Goal: Check status: Check status

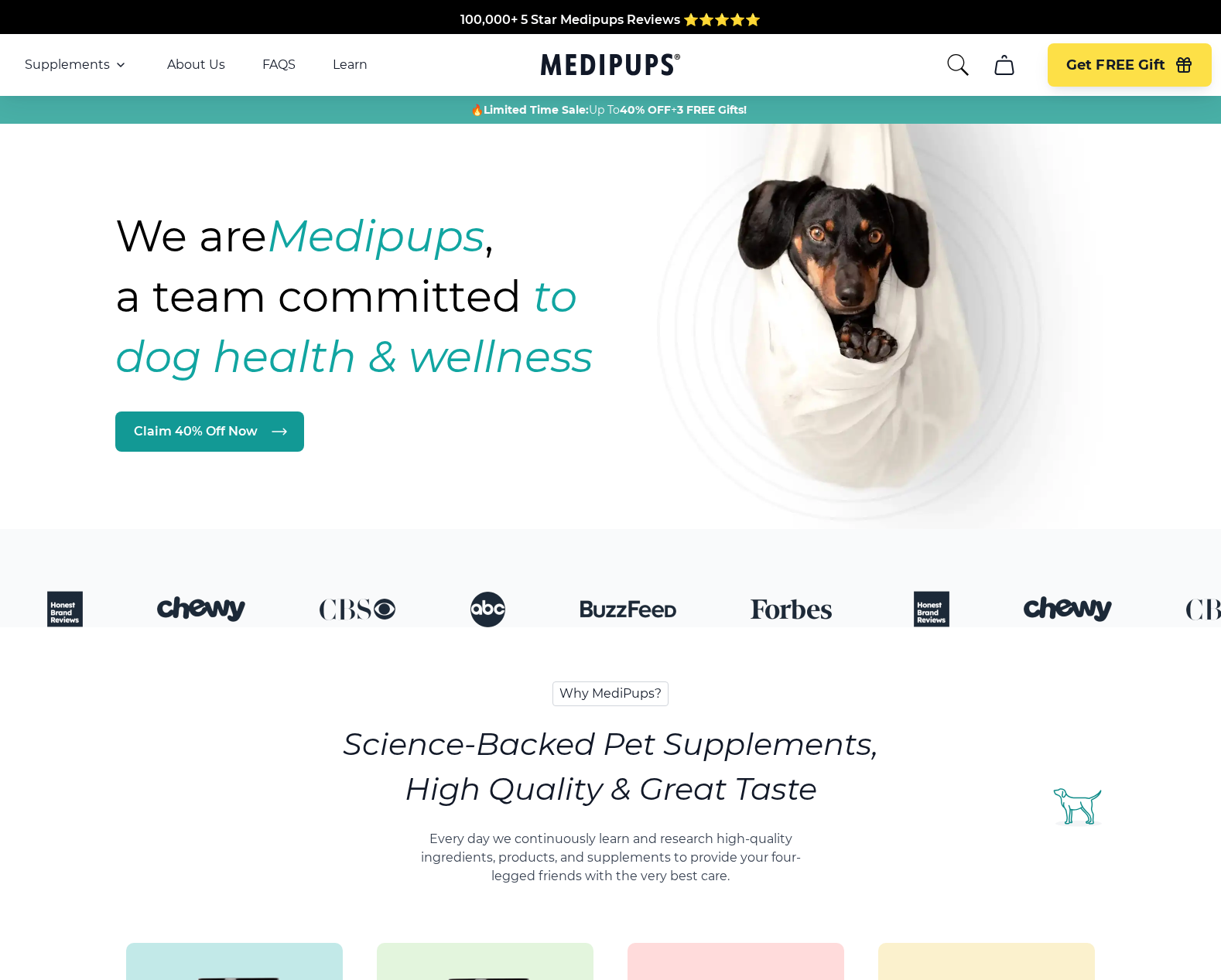
click at [75, 667] on div "Why MediPups? Science-Backed Pet Supplements, High Quality & Great Taste Every …" at bounding box center [610, 983] width 1099 height 712
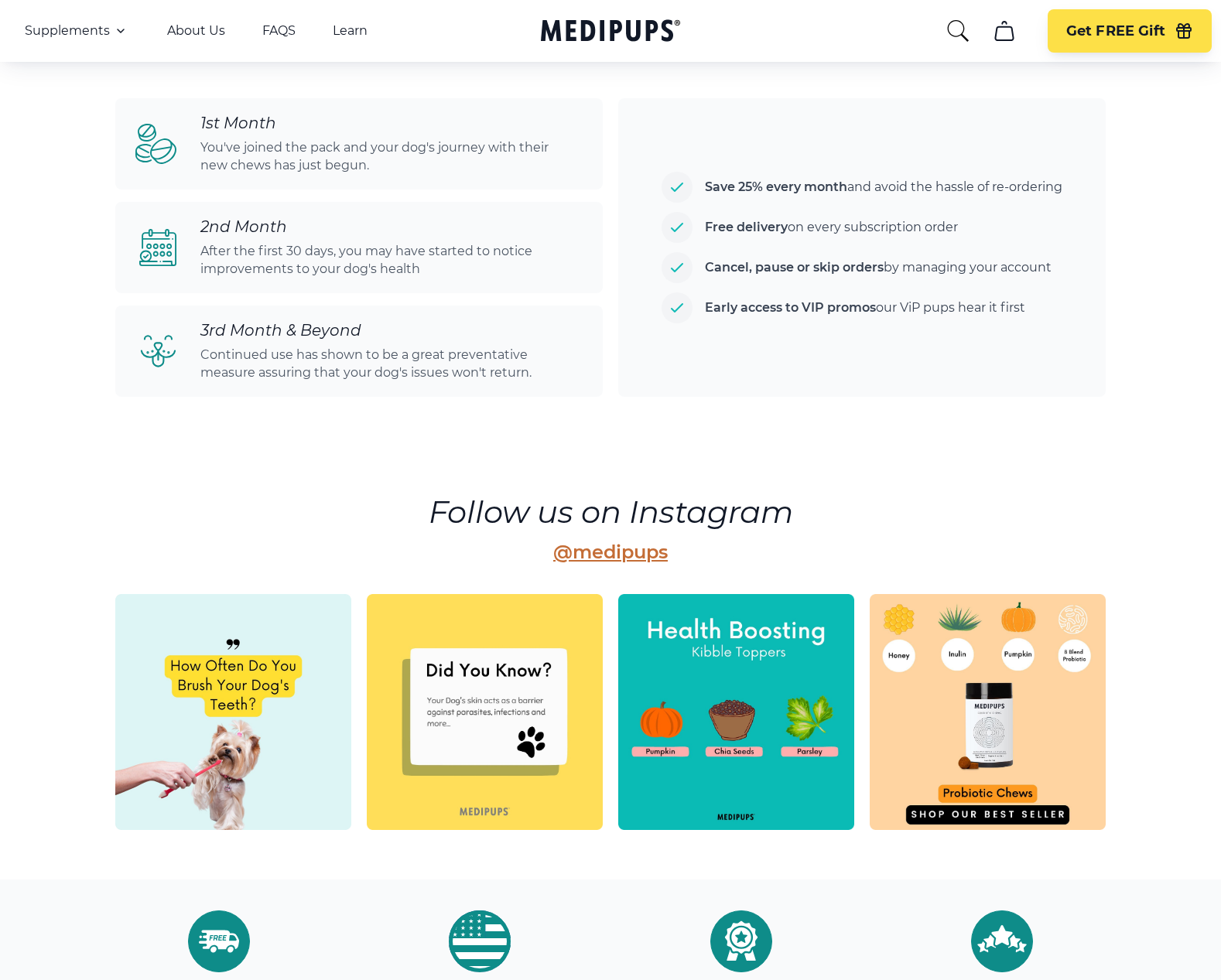
scroll to position [3686, 0]
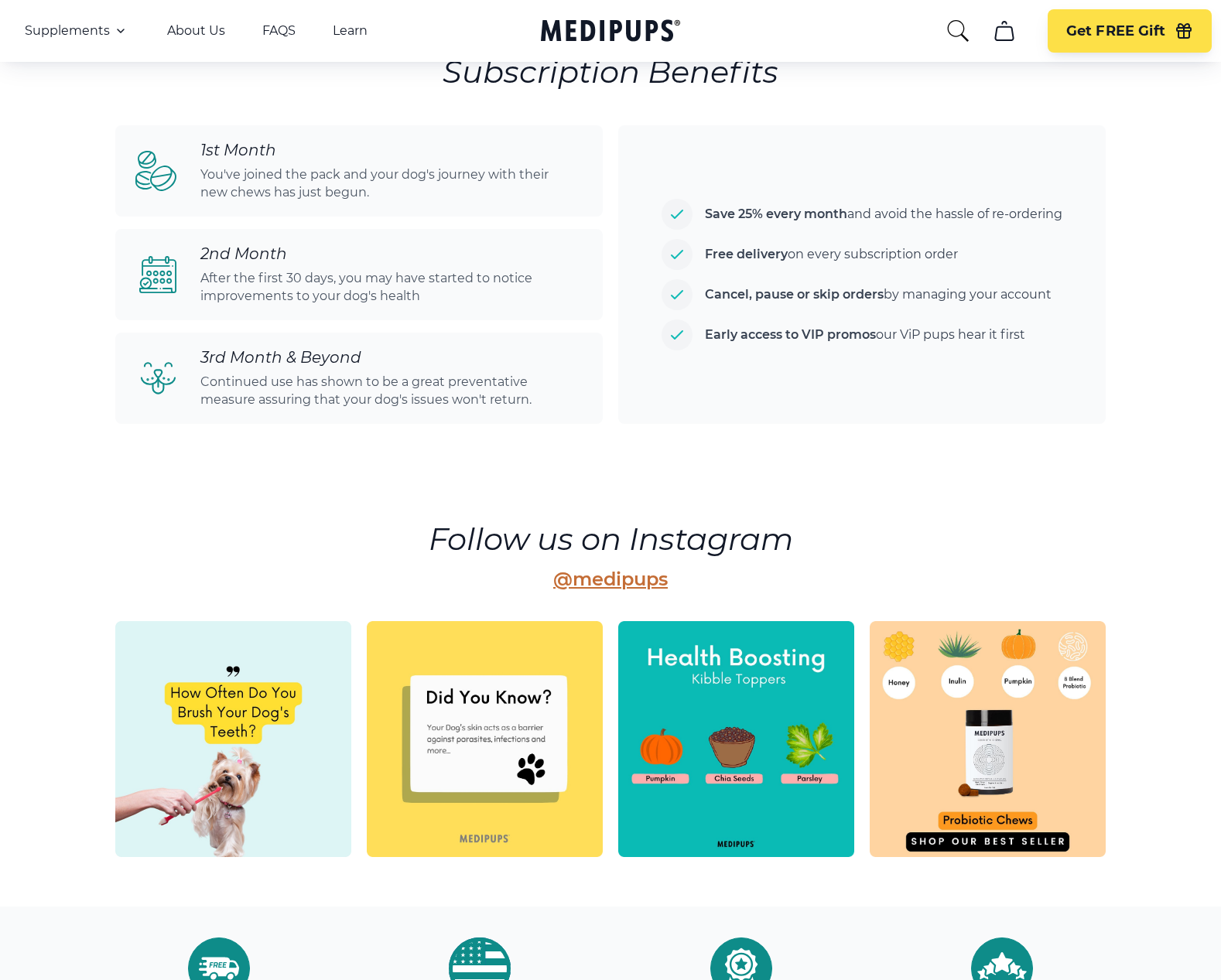
click at [673, 296] on li "Cancel, pause or skip orders by managing your account" at bounding box center [862, 295] width 401 height 31
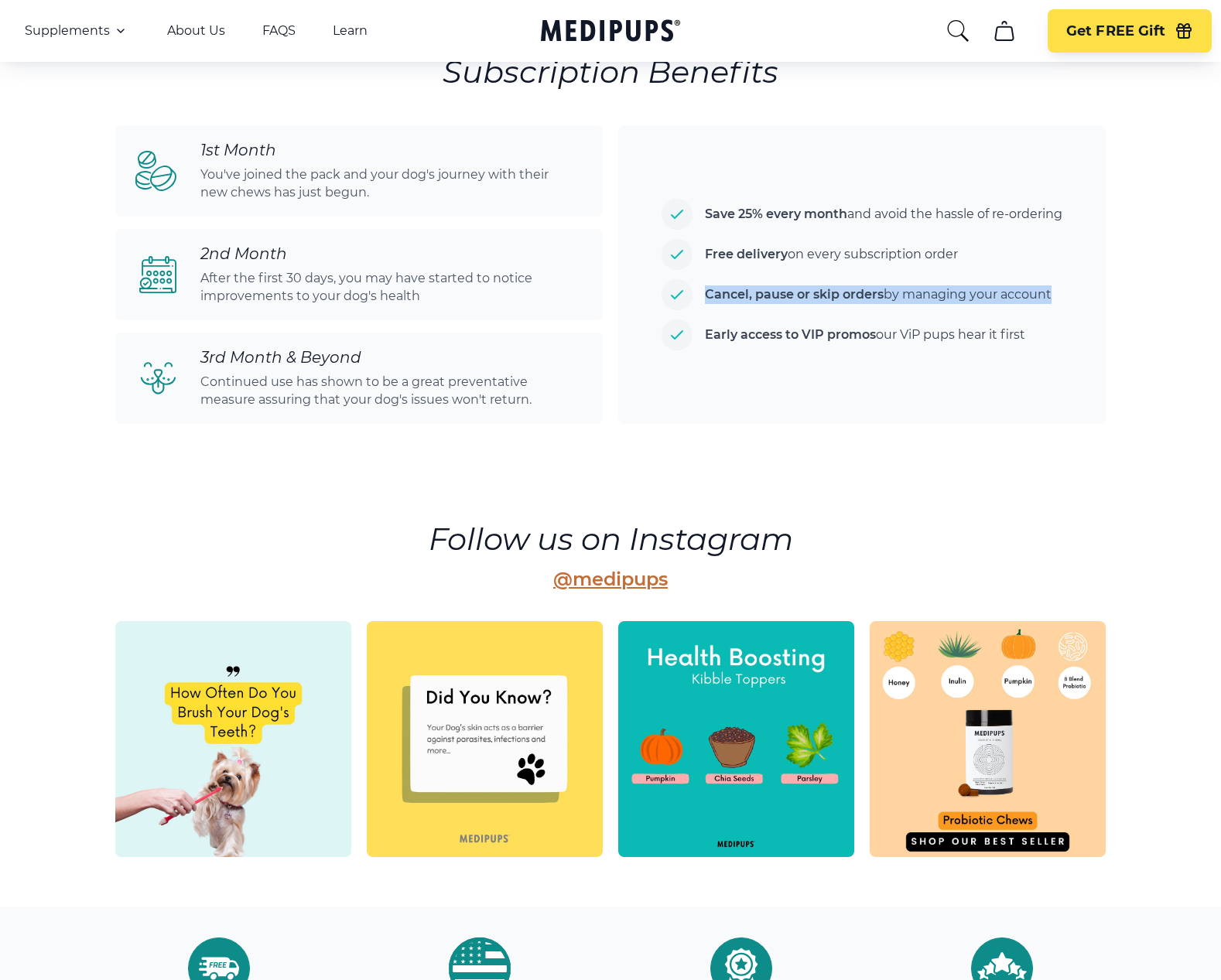
click at [673, 296] on li "Cancel, pause or skip orders by managing your account" at bounding box center [862, 295] width 401 height 31
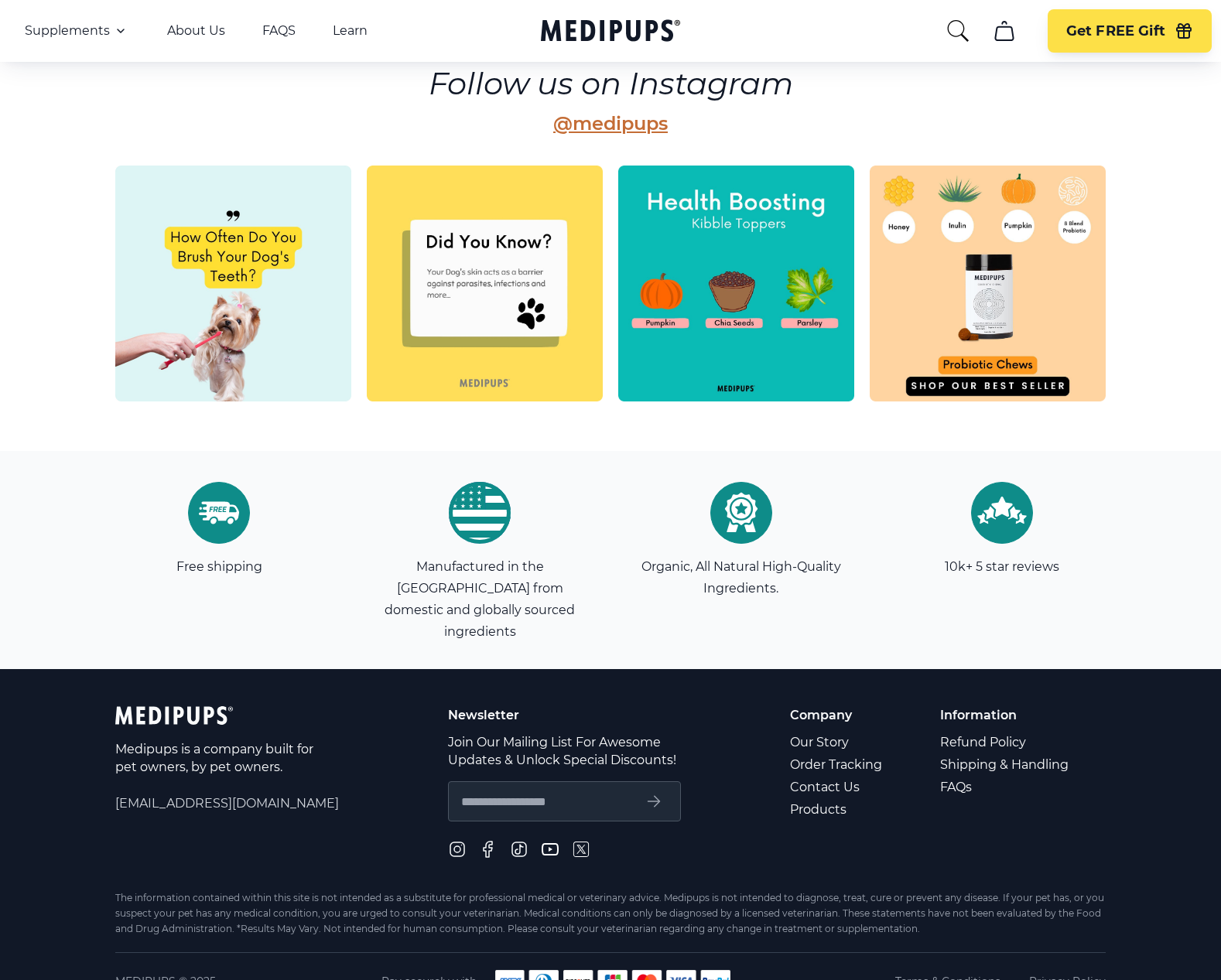
scroll to position [4151, 0]
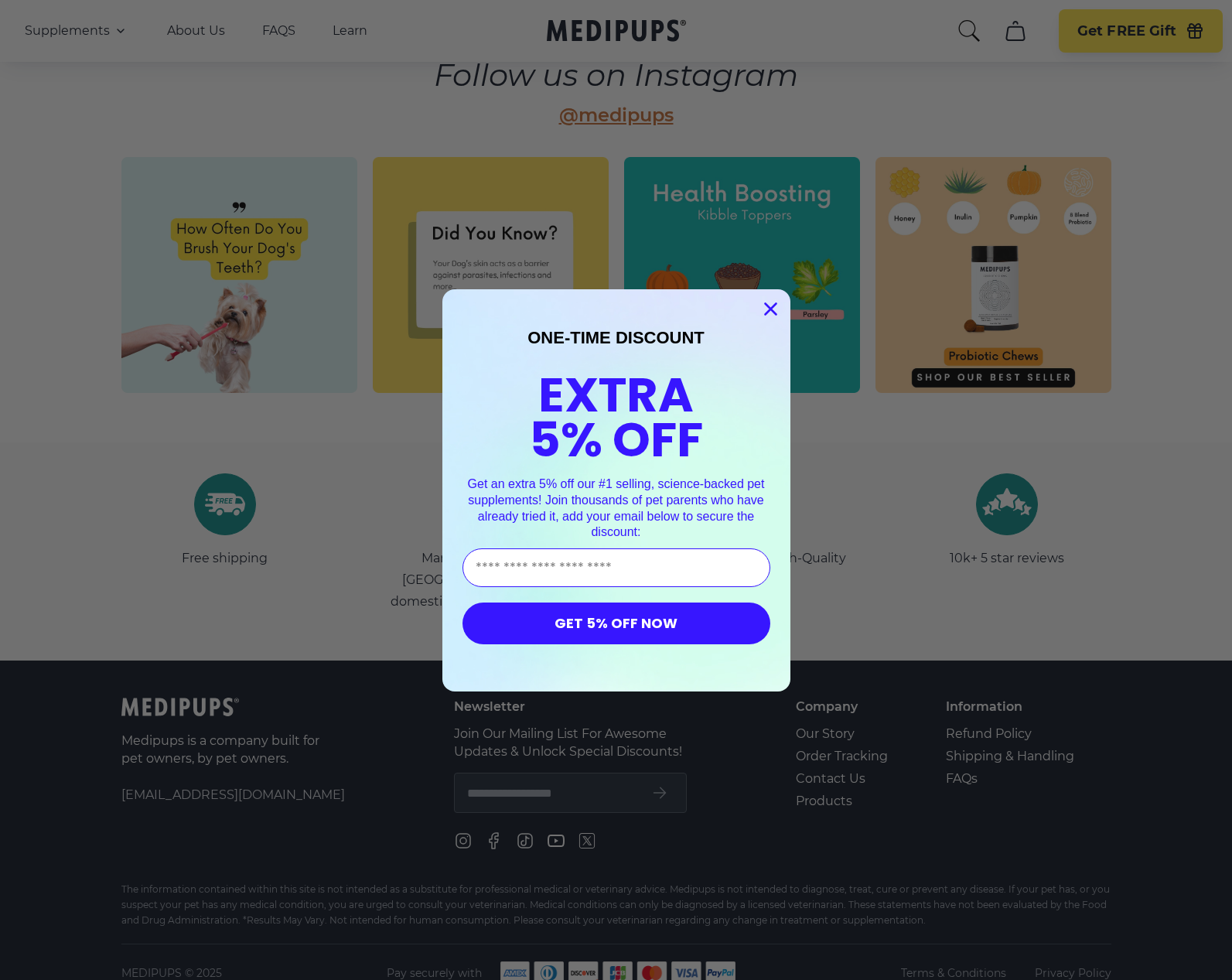
click at [764, 306] on circle "Close dialog" at bounding box center [770, 308] width 26 height 26
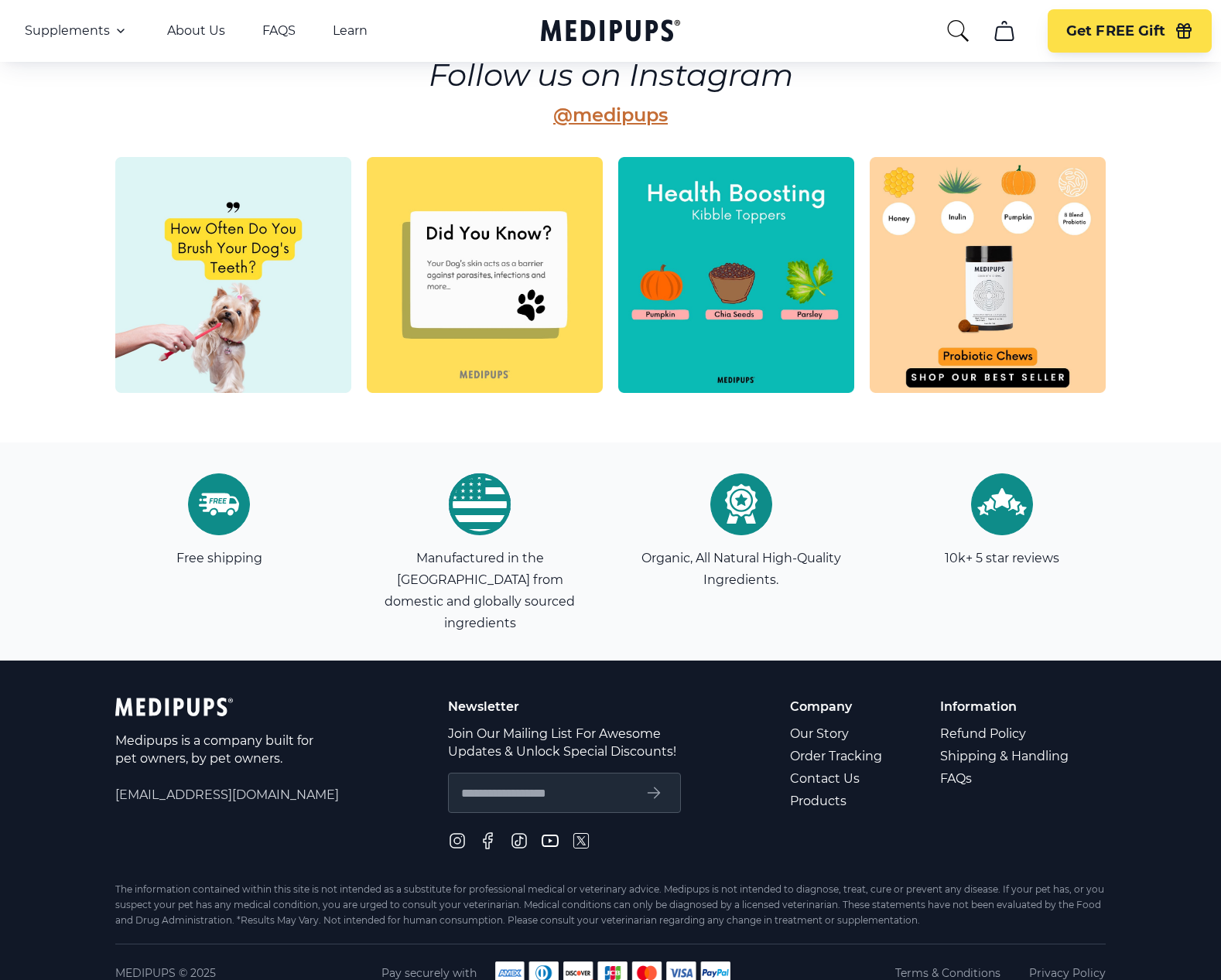
click at [191, 698] on icon at bounding box center [174, 707] width 118 height 19
click at [715, 671] on footer "Medipups is a company built for pet owners, by pet owners. [EMAIL_ADDRESS][DOMA…" at bounding box center [610, 831] width 1221 height 341
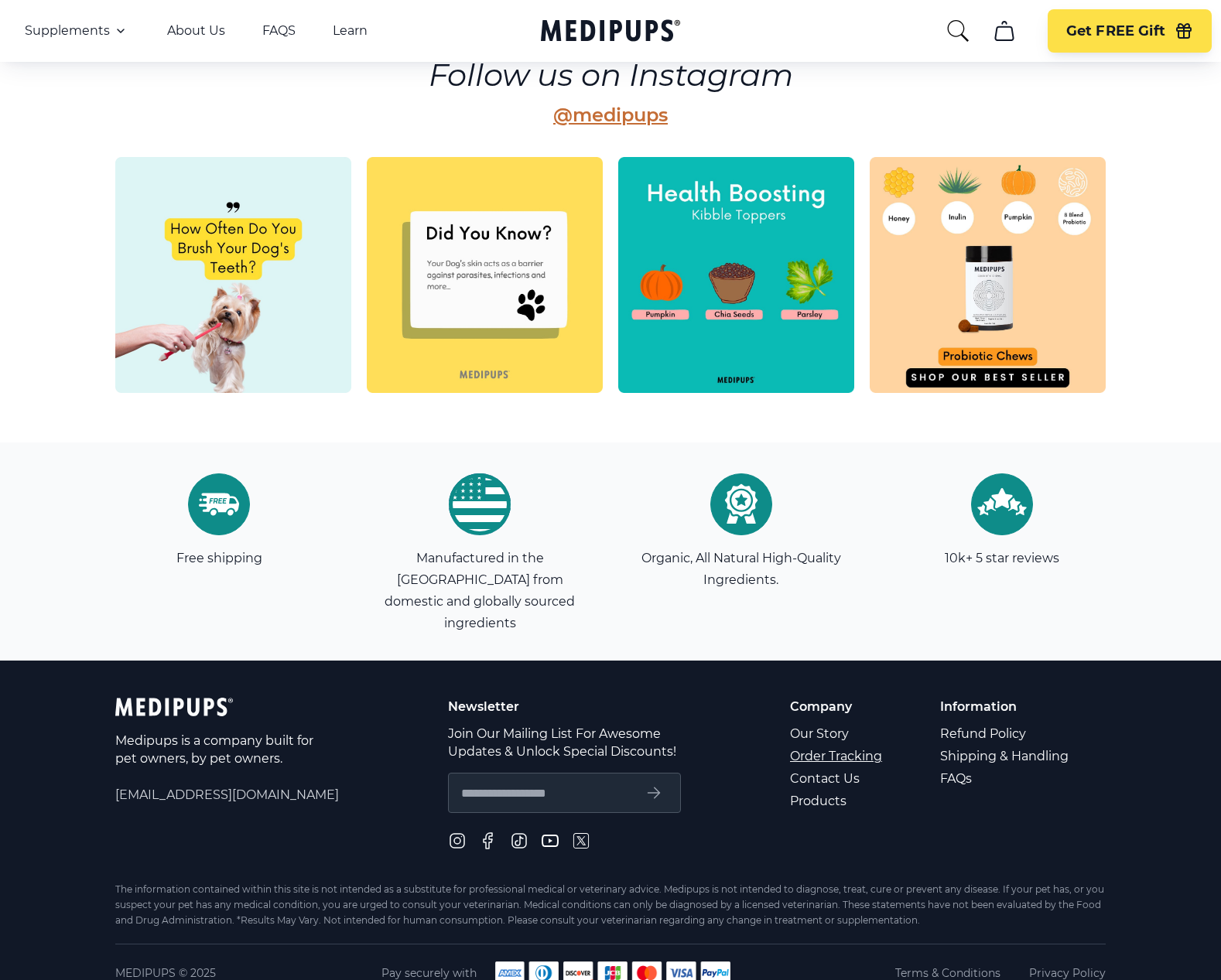
click at [820, 745] on link "Order Tracking" at bounding box center [837, 756] width 95 height 22
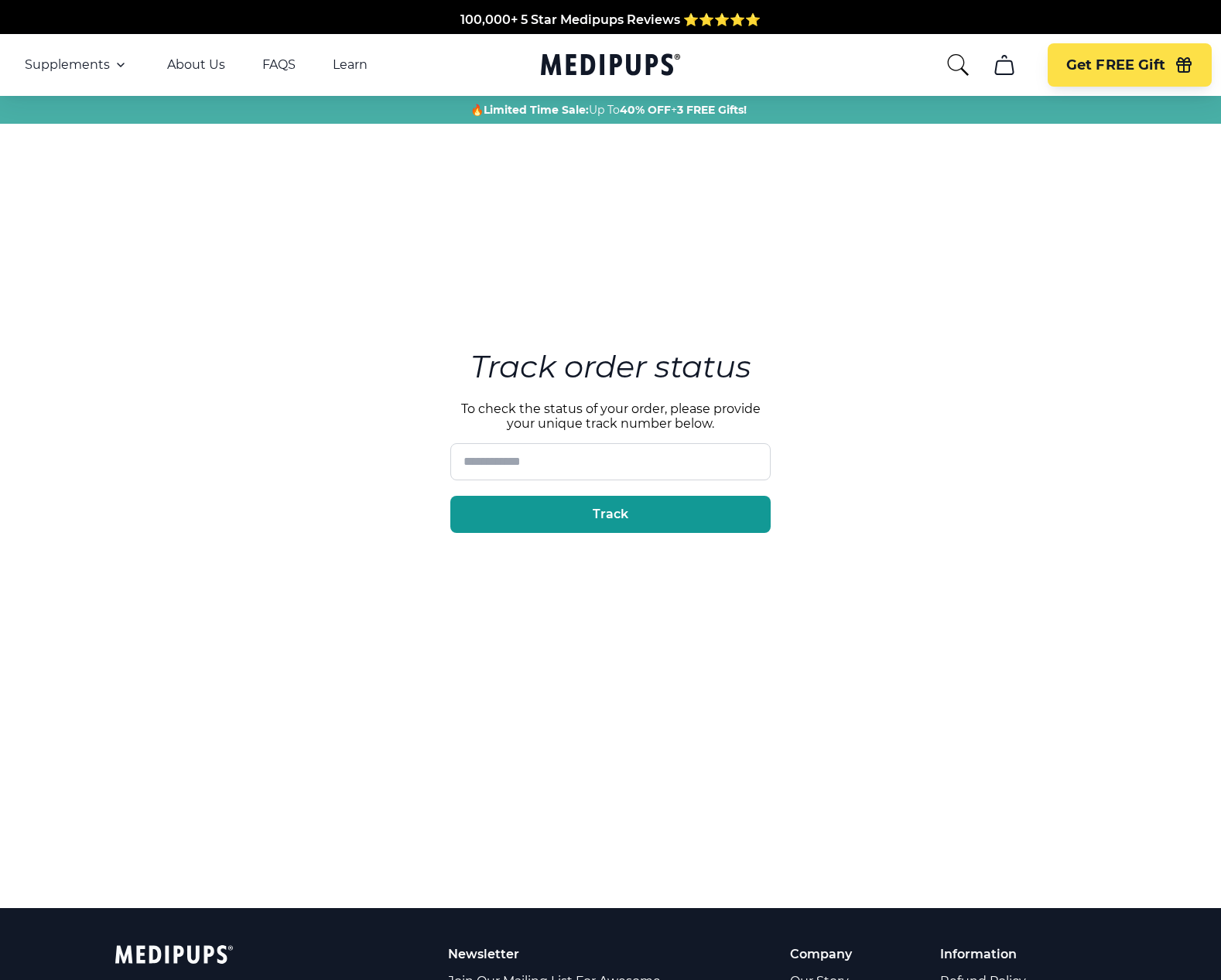
scroll to position [4151, 0]
